Goal: Information Seeking & Learning: Learn about a topic

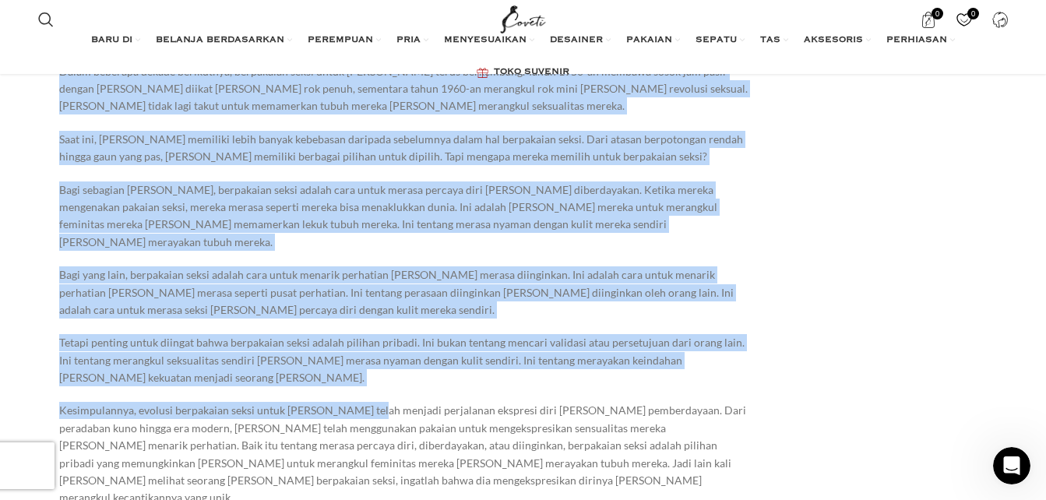
scroll to position [1480, 0]
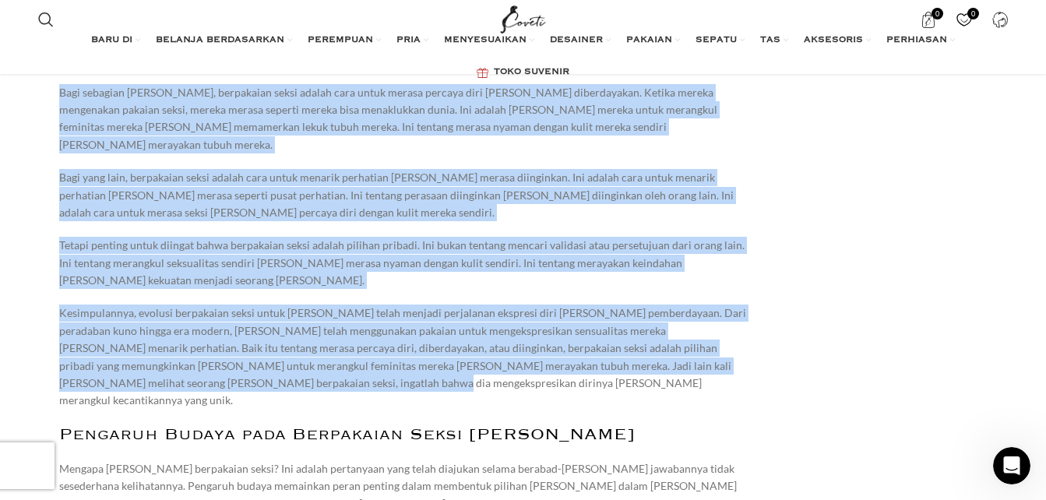
drag, startPoint x: 58, startPoint y: 121, endPoint x: 661, endPoint y: 298, distance: 628.3
copy div "Memberdayakan perempuan melalui ekspresi diri [PERSON_NAME] kepercayaan diri. P…"
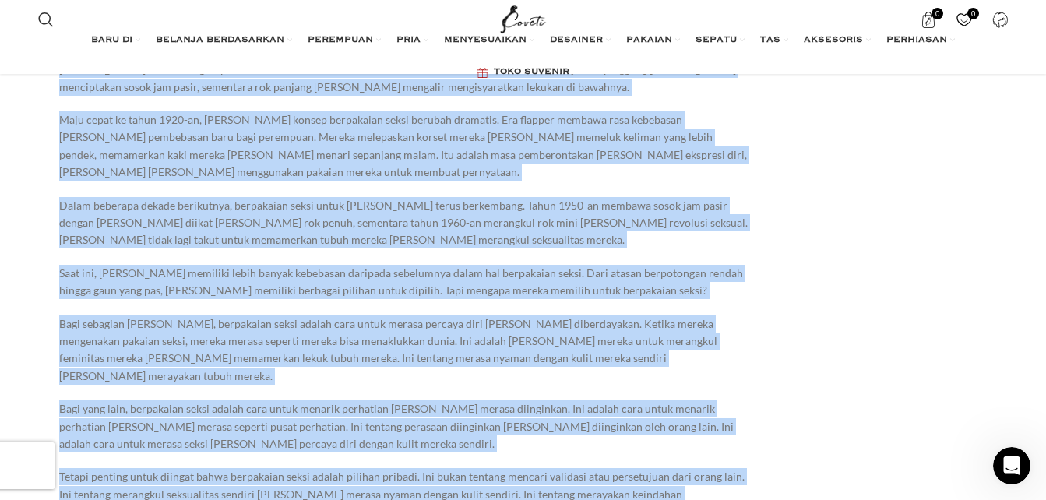
scroll to position [1168, 0]
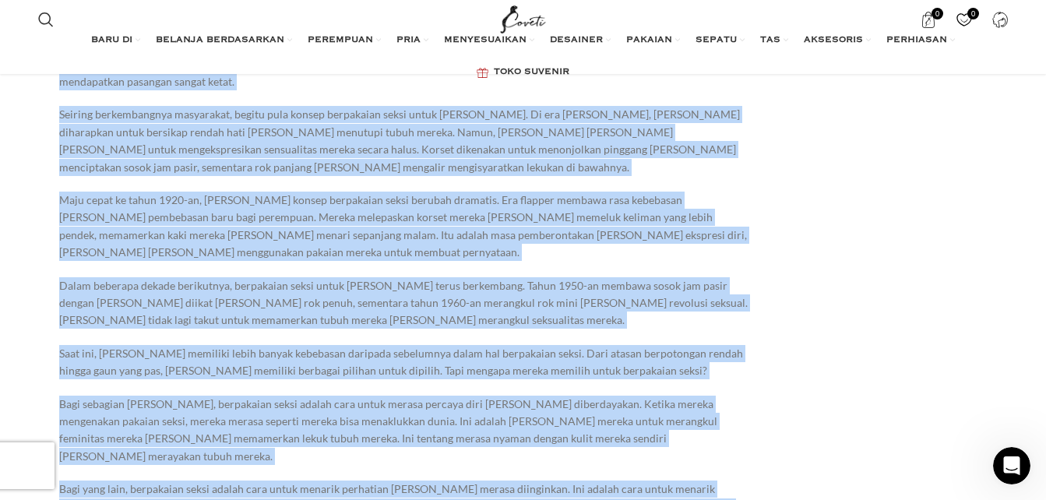
click at [319, 396] on p "Bagi sebagian [PERSON_NAME], berpakaian seksi adalah cara untuk merasa percaya …" at bounding box center [404, 431] width 691 height 70
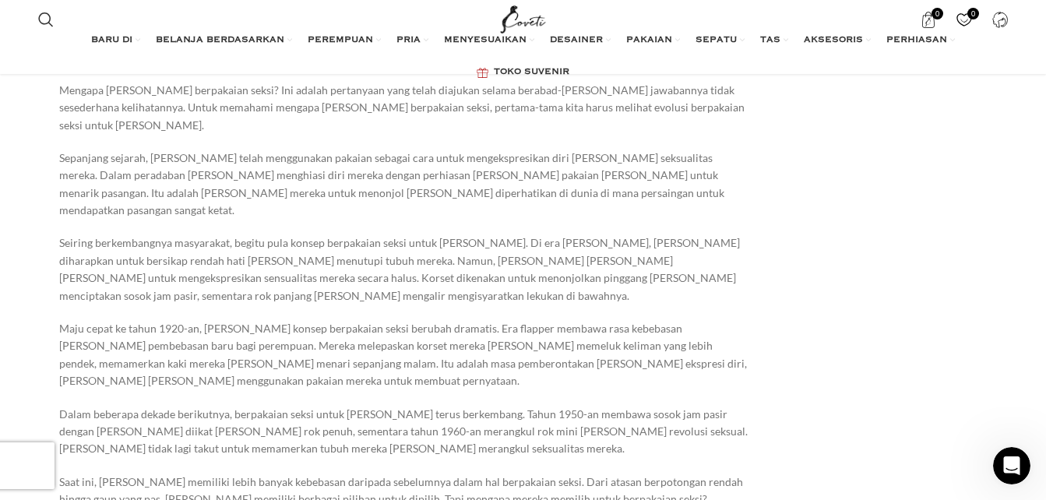
scroll to position [1012, 0]
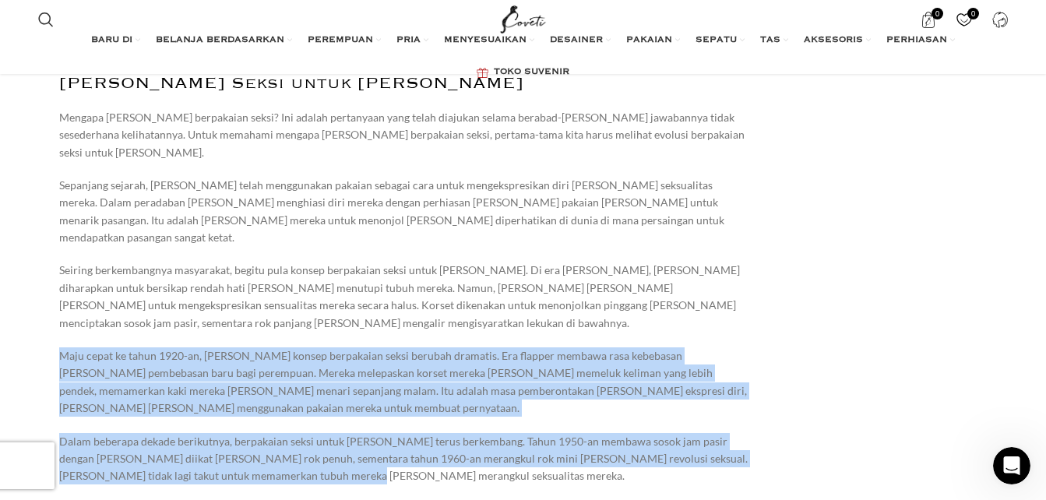
drag, startPoint x: 58, startPoint y: 303, endPoint x: 269, endPoint y: 409, distance: 236.1
copy div "Maju cepat ke tahun 1920-an, [PERSON_NAME] konsep berpakaian seksi berubah dram…"
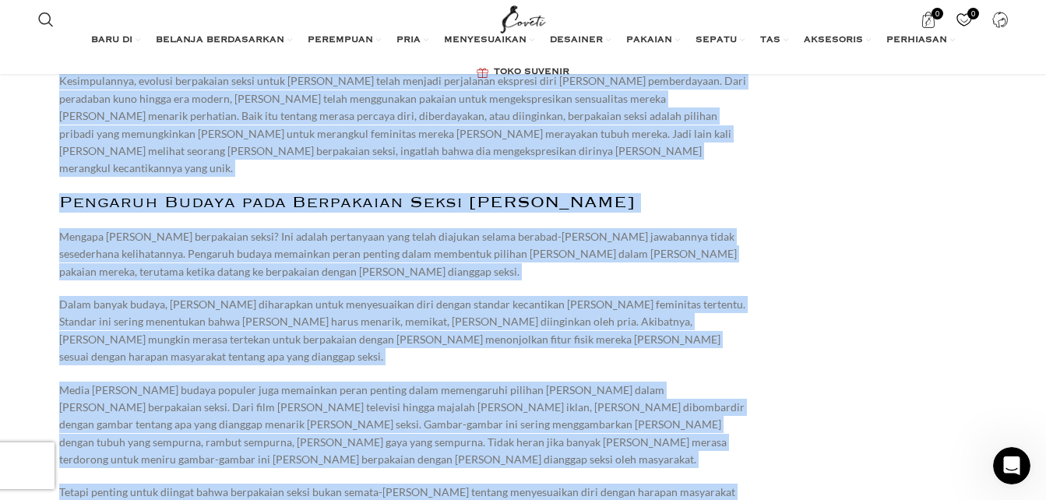
scroll to position [1713, 0]
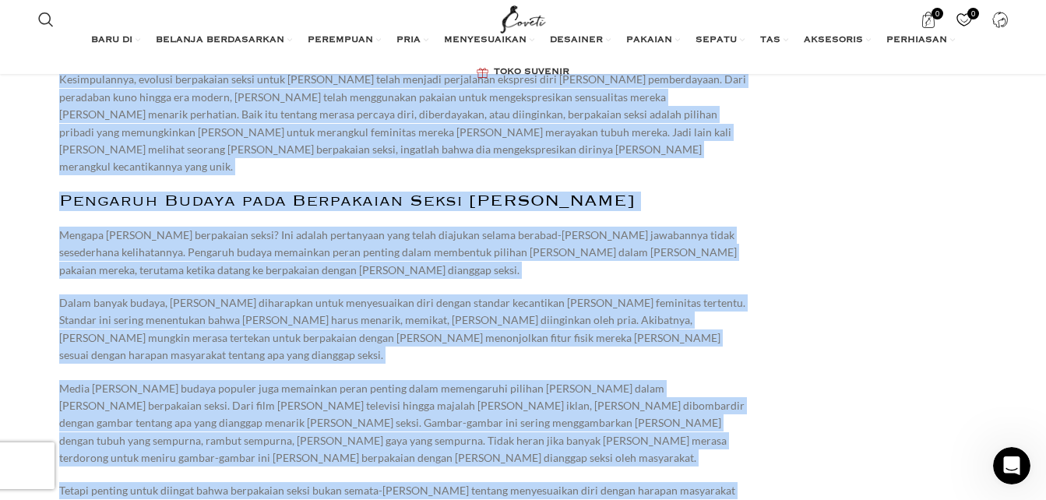
drag, startPoint x: 59, startPoint y: 208, endPoint x: 465, endPoint y: 379, distance: 440.4
copy div "Saat ini, [PERSON_NAME] memiliki lebih banyak kebebasan daripada sebelumnya dal…"
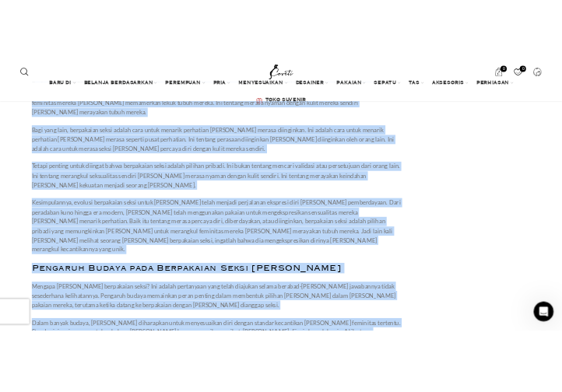
scroll to position [1557, 0]
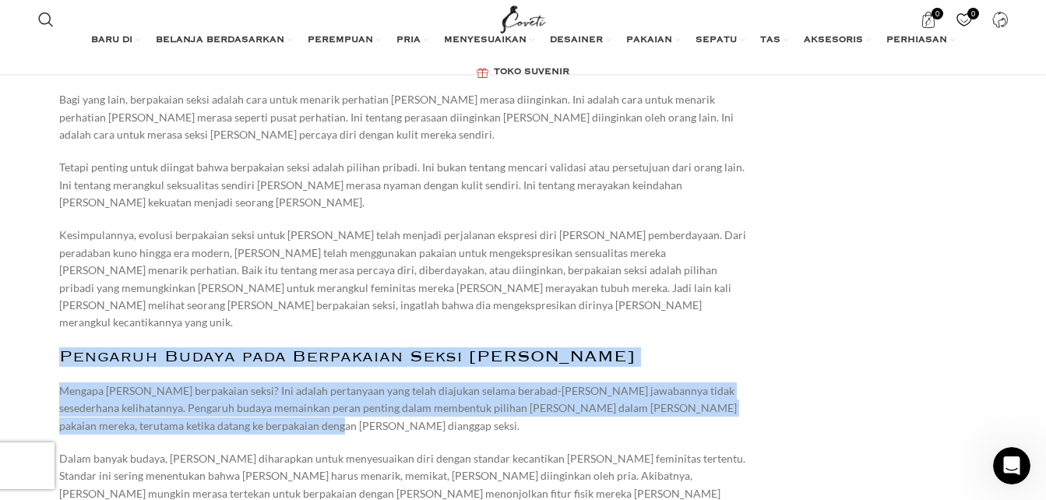
drag, startPoint x: 62, startPoint y: 250, endPoint x: 276, endPoint y: 322, distance: 225.1
copy div "Pengaruh Budaya pada Berpakaian Seksi [PERSON_NAME] Mengapa [PERSON_NAME] berpa…"
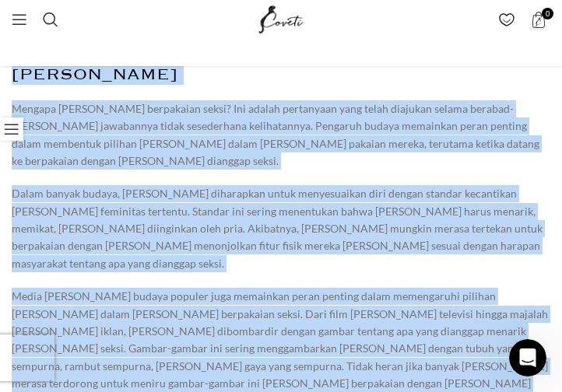
scroll to position [1869, 0]
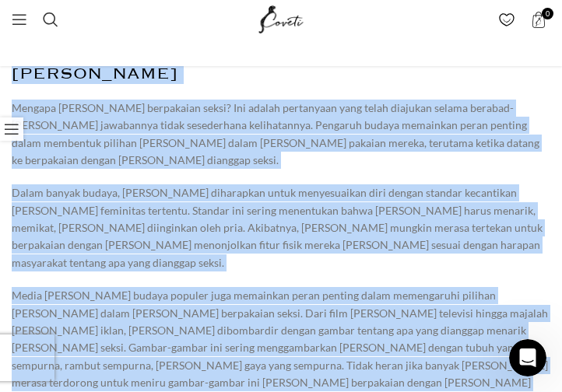
drag, startPoint x: 14, startPoint y: 209, endPoint x: 337, endPoint y: 324, distance: 342.8
copy div "Pengaruh Budaya pada Berpakaian Seksi [PERSON_NAME] Mengapa [PERSON_NAME] berpa…"
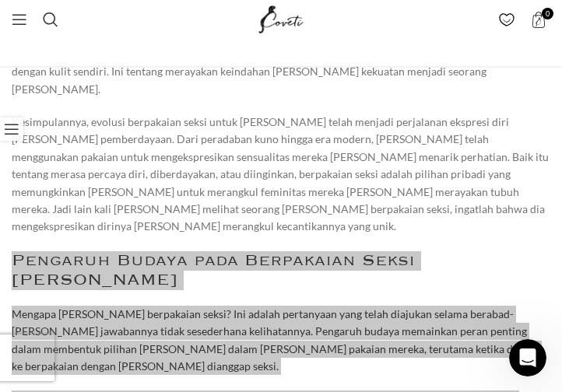
scroll to position [1635, 0]
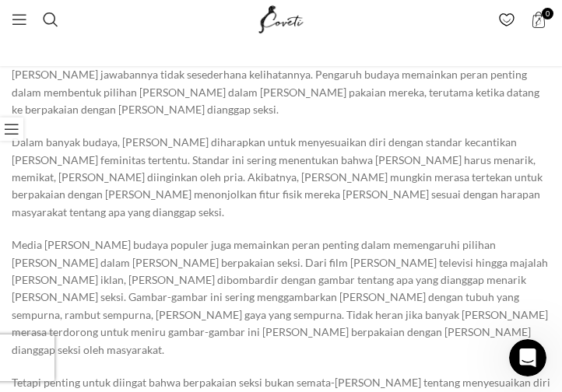
scroll to position [1947, 0]
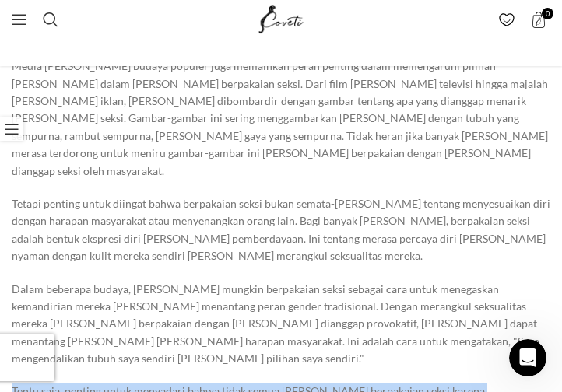
drag, startPoint x: 12, startPoint y: 278, endPoint x: 301, endPoint y: 310, distance: 289.9
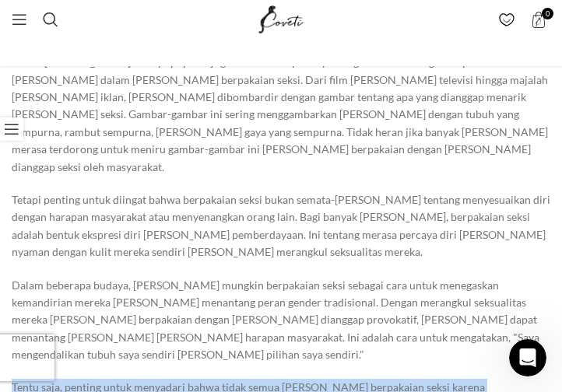
scroll to position [2025, 0]
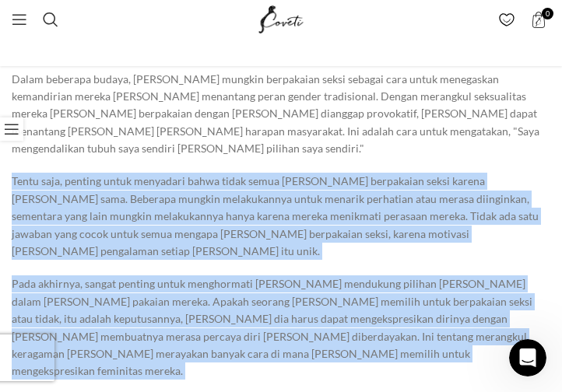
scroll to position [2414, 0]
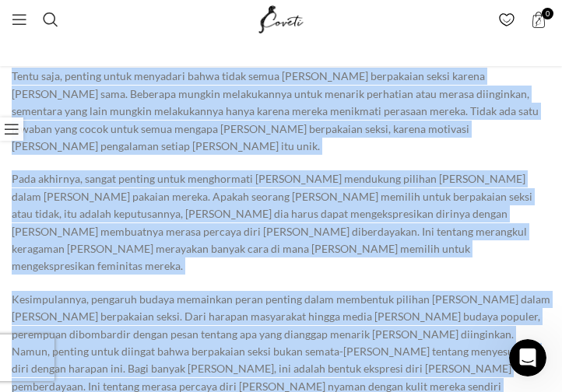
drag, startPoint x: 14, startPoint y: 202, endPoint x: 305, endPoint y: 239, distance: 293.5
copy div "Tentu saja, penting untuk menyadari bahwa tidak semua [PERSON_NAME] berpakaian …"
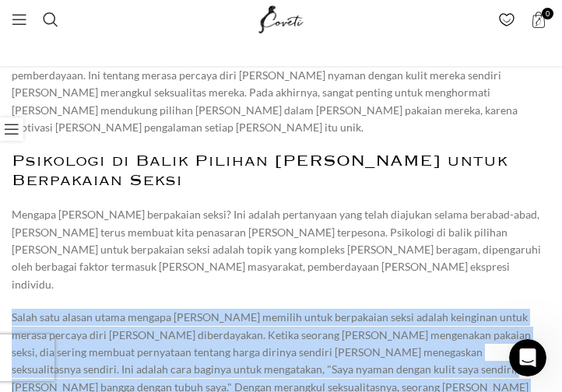
scroll to position [2803, 0]
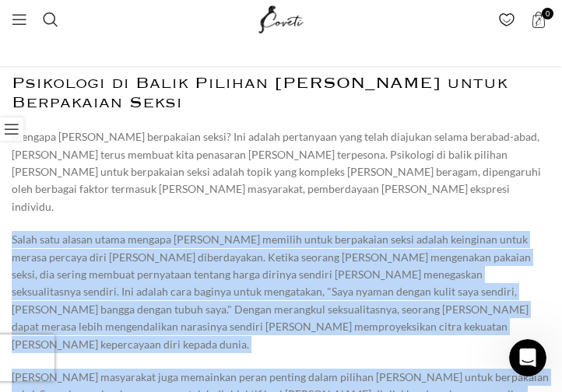
drag, startPoint x: 13, startPoint y: 202, endPoint x: 296, endPoint y: 304, distance: 300.5
copy div "Salah satu alasan utama mengapa [PERSON_NAME] memilih untuk berpakaian seksi ad…"
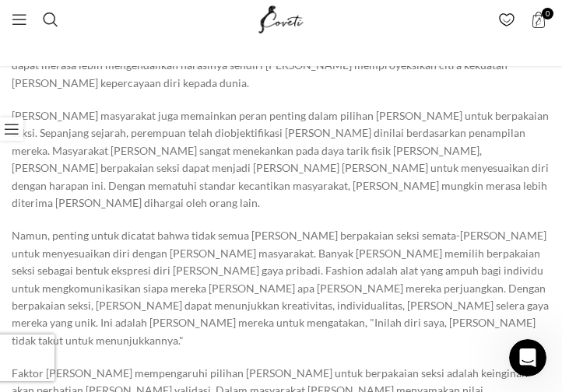
scroll to position [3115, 0]
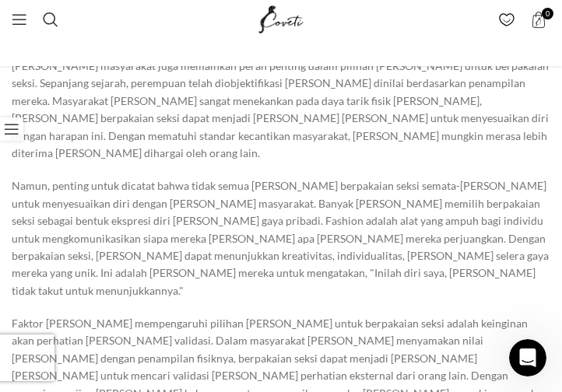
drag, startPoint x: 11, startPoint y: 178, endPoint x: 444, endPoint y: 274, distance: 443.4
copy div "Namun, penting untuk menyadari bahwa mencari validasi hanya melalui sumber ekst…"
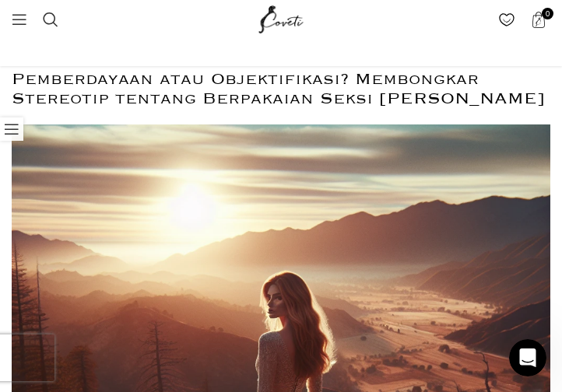
scroll to position [3816, 0]
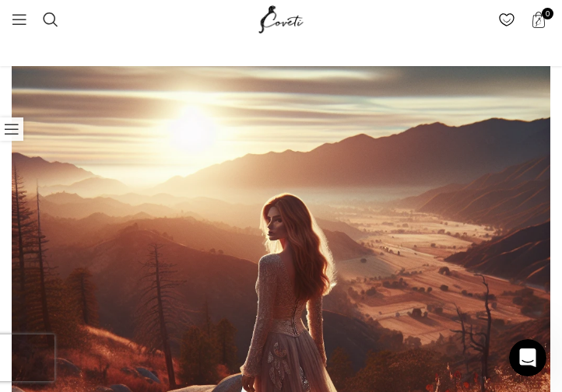
drag, startPoint x: 11, startPoint y: 220, endPoint x: 317, endPoint y: 304, distance: 317.6
copy div "Mengapa [PERSON_NAME] berpakaian seksi? Ini adalah pertanyaan yang telah diajuk…"
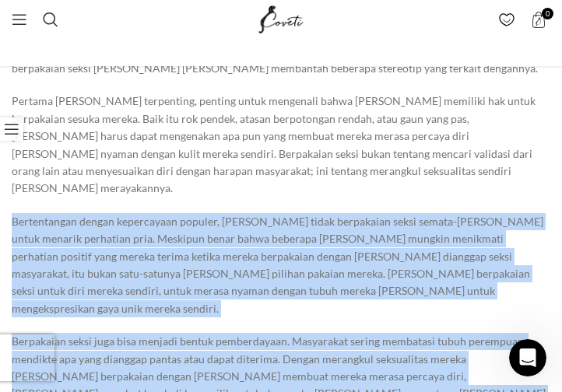
scroll to position [4439, 0]
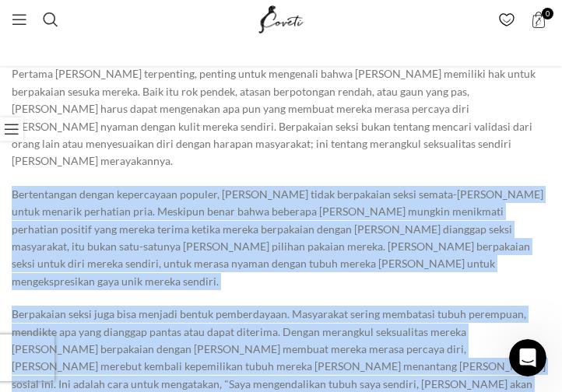
drag, startPoint x: 13, startPoint y: 186, endPoint x: 314, endPoint y: 256, distance: 308.6
copy div "Bertentangan dengan kepercayaan populer, [PERSON_NAME] tidak berpakaian seksi s…"
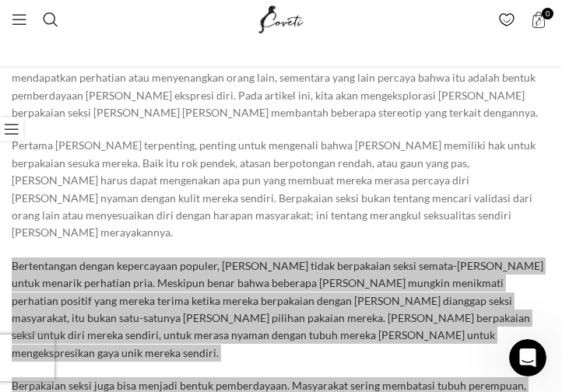
scroll to position [4283, 0]
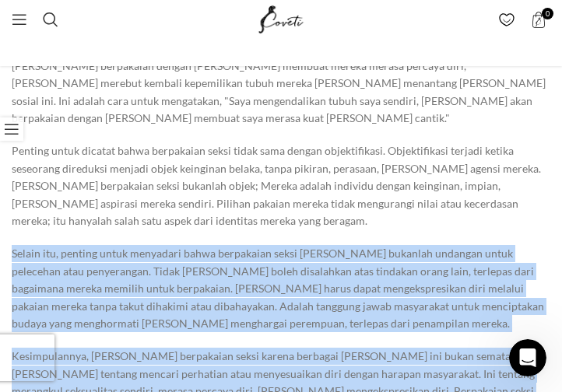
scroll to position [4750, 0]
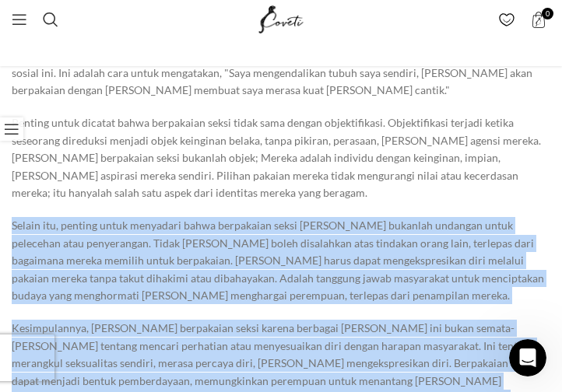
drag, startPoint x: 12, startPoint y: 184, endPoint x: 343, endPoint y: 285, distance: 346.8
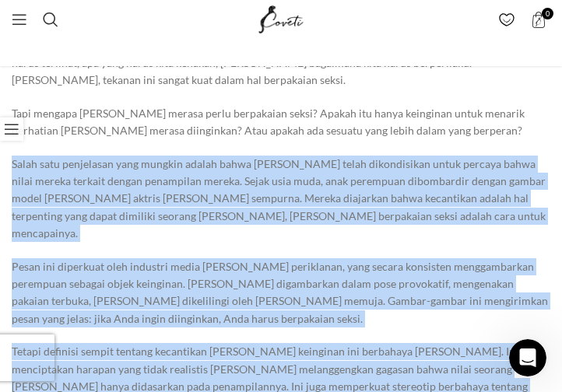
scroll to position [5373, 0]
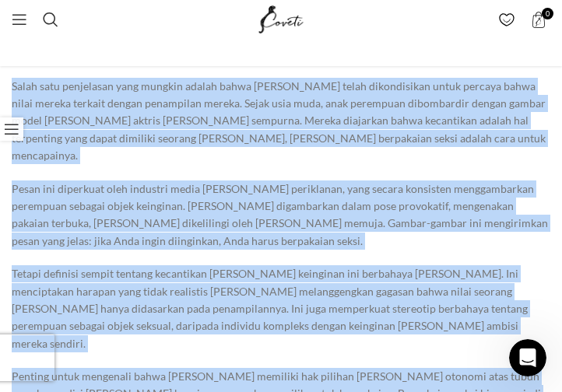
drag, startPoint x: 14, startPoint y: 153, endPoint x: 228, endPoint y: 287, distance: 252.2
click at [228, 287] on div "Memberdayakan perempuan melalui ekspresi diri [PERSON_NAME] kepercayaan diri. P…" at bounding box center [281, 277] width 539 height 9694
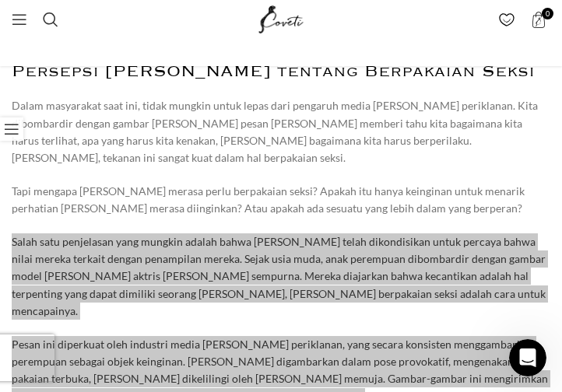
scroll to position [5139, 0]
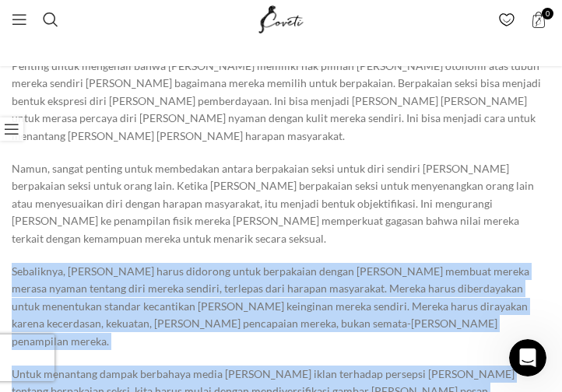
scroll to position [5685, 0]
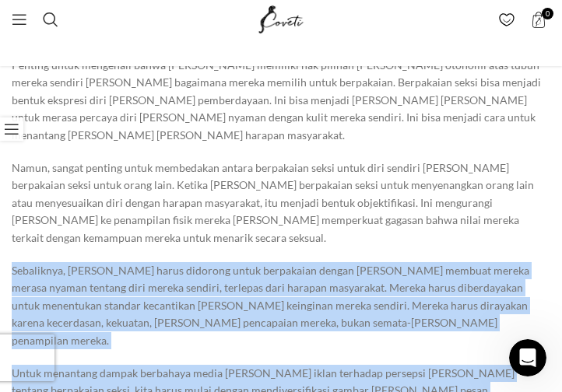
drag, startPoint x: 14, startPoint y: 185, endPoint x: 189, endPoint y: 287, distance: 203.1
click at [189, 287] on div "Memberdayakan perempuan melalui ekspresi diri [PERSON_NAME] kepercayaan diri. P…" at bounding box center [281, 26] width 539 height 9816
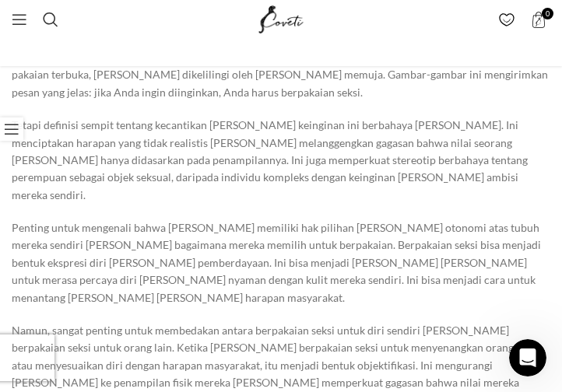
scroll to position [5529, 0]
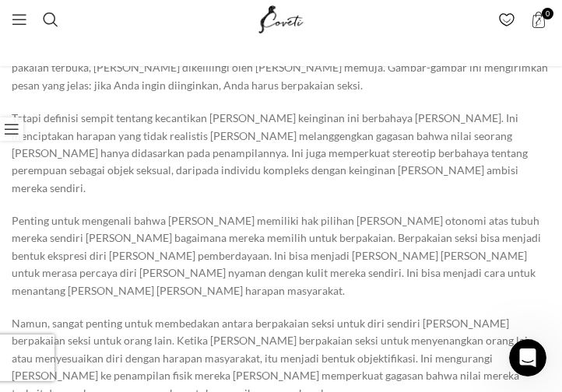
drag, startPoint x: 15, startPoint y: 154, endPoint x: 439, endPoint y: 263, distance: 438.2
drag, startPoint x: 15, startPoint y: 161, endPoint x: 444, endPoint y: 255, distance: 439.1
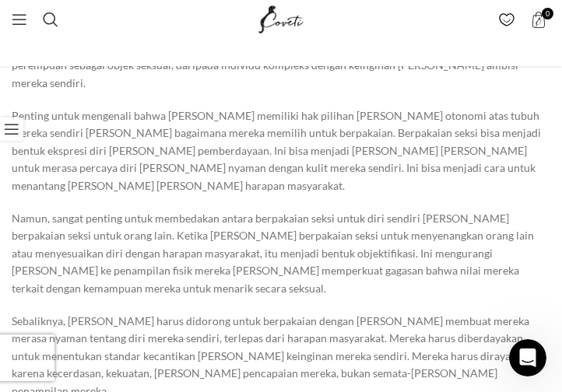
scroll to position [5607, 0]
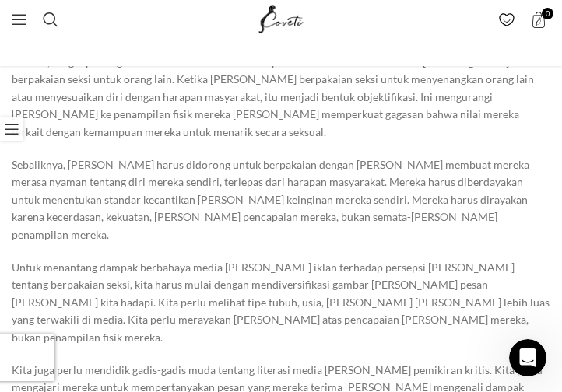
drag, startPoint x: 12, startPoint y: 220, endPoint x: 364, endPoint y: 273, distance: 356.6
click at [364, 273] on div "Memberdayakan perempuan melalui ekspresi diri [PERSON_NAME] kepercayaan diri. P…" at bounding box center [281, 321] width 539 height 10618
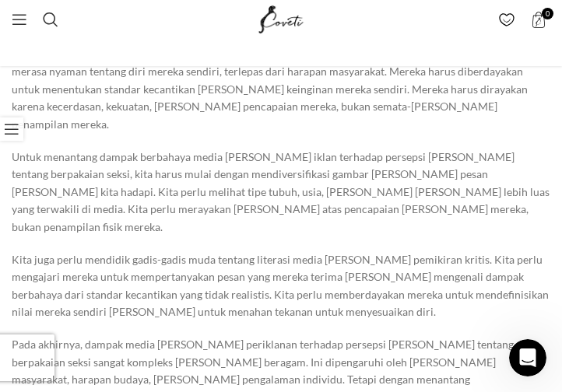
scroll to position [5918, 0]
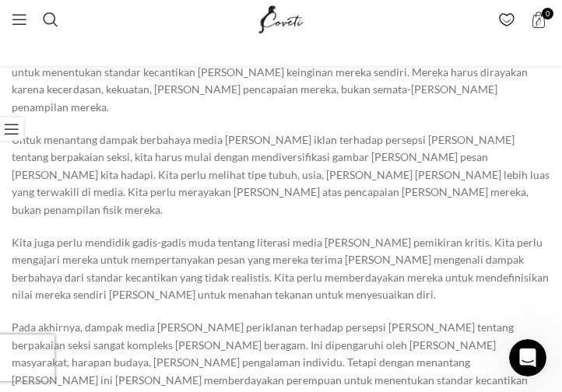
drag, startPoint x: 364, startPoint y: 273, endPoint x: 356, endPoint y: 263, distance: 12.7
click at [356, 263] on div "Memberdayakan perempuan melalui ekspresi diri [PERSON_NAME] kepercayaan diri. P…" at bounding box center [281, 194] width 539 height 10618
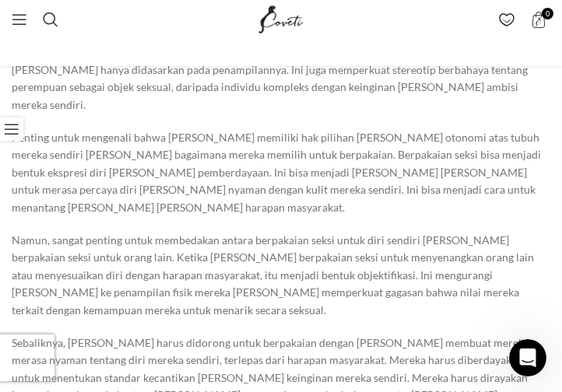
scroll to position [5607, 0]
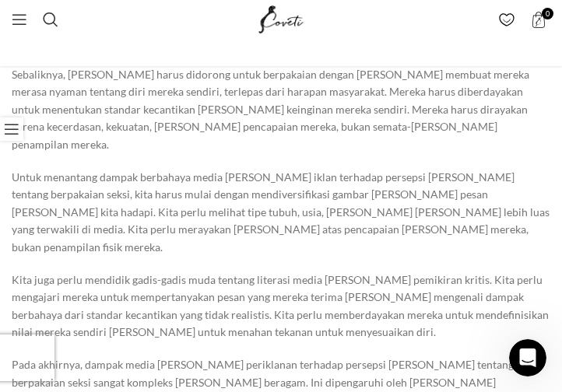
scroll to position [5918, 0]
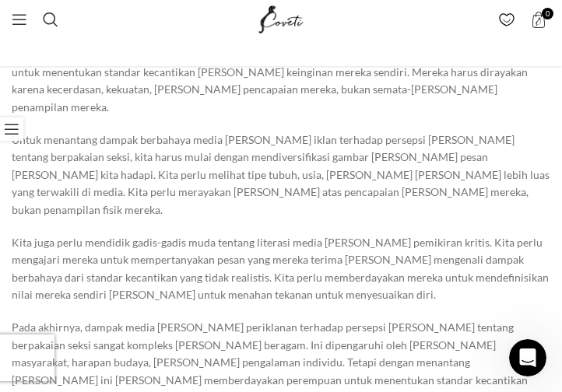
drag, startPoint x: 13, startPoint y: 218, endPoint x: 318, endPoint y: 339, distance: 328.2
click at [318, 339] on div "Memberdayakan perempuan melalui ekspresi diri [PERSON_NAME] kepercayaan diri. P…" at bounding box center [281, 194] width 539 height 10618
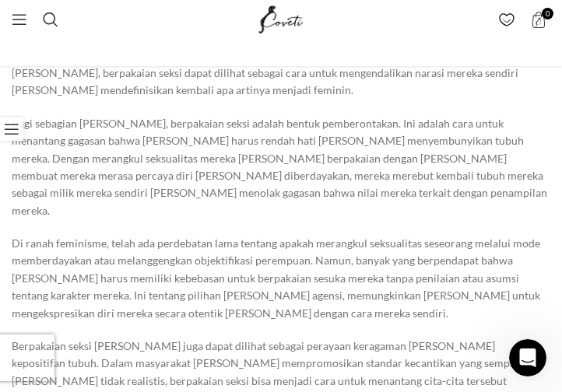
scroll to position [6541, 0]
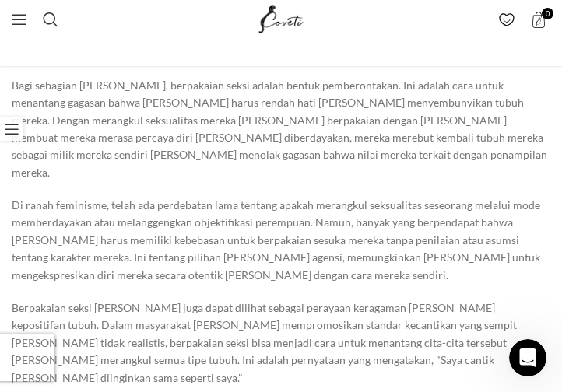
drag, startPoint x: 13, startPoint y: 214, endPoint x: 443, endPoint y: 277, distance: 434.4
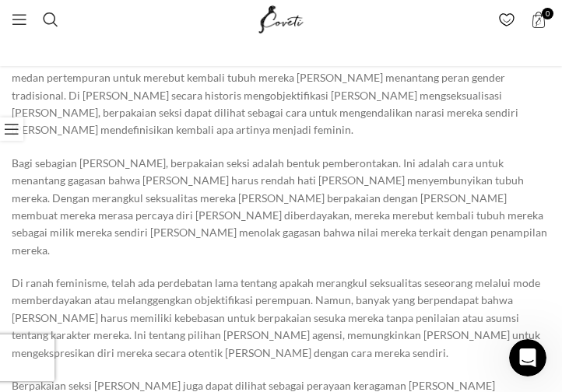
drag, startPoint x: 12, startPoint y: 202, endPoint x: 239, endPoint y: 272, distance: 237.0
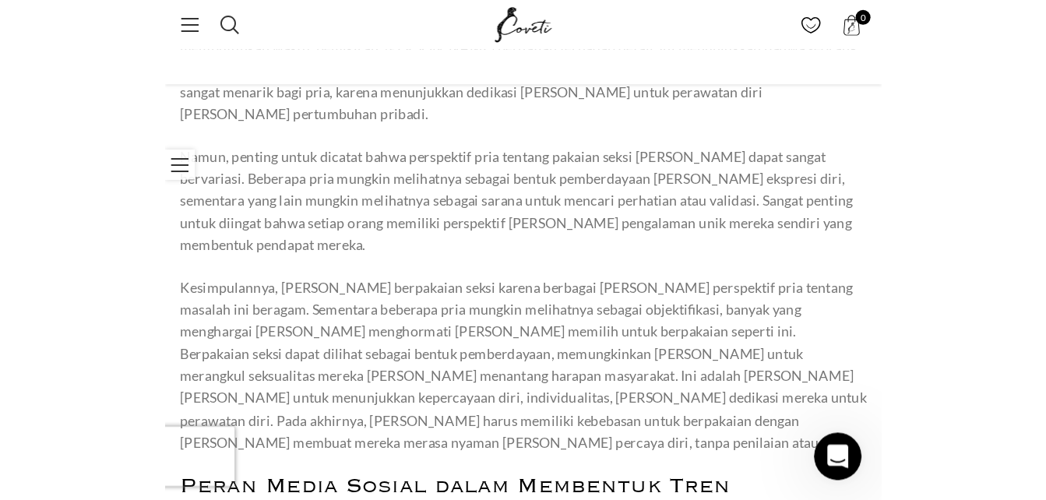
scroll to position [7709, 0]
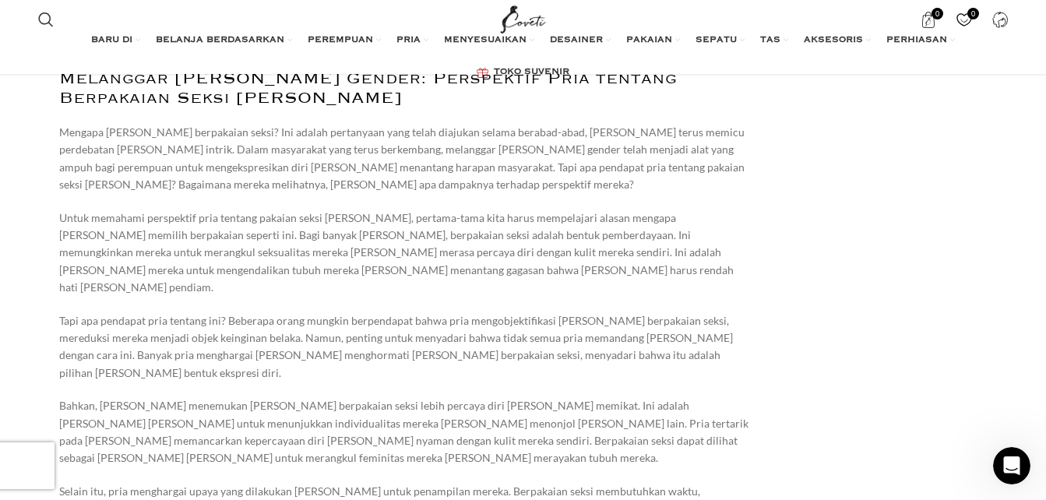
scroll to position [6697, 0]
